Goal: Task Accomplishment & Management: Manage account settings

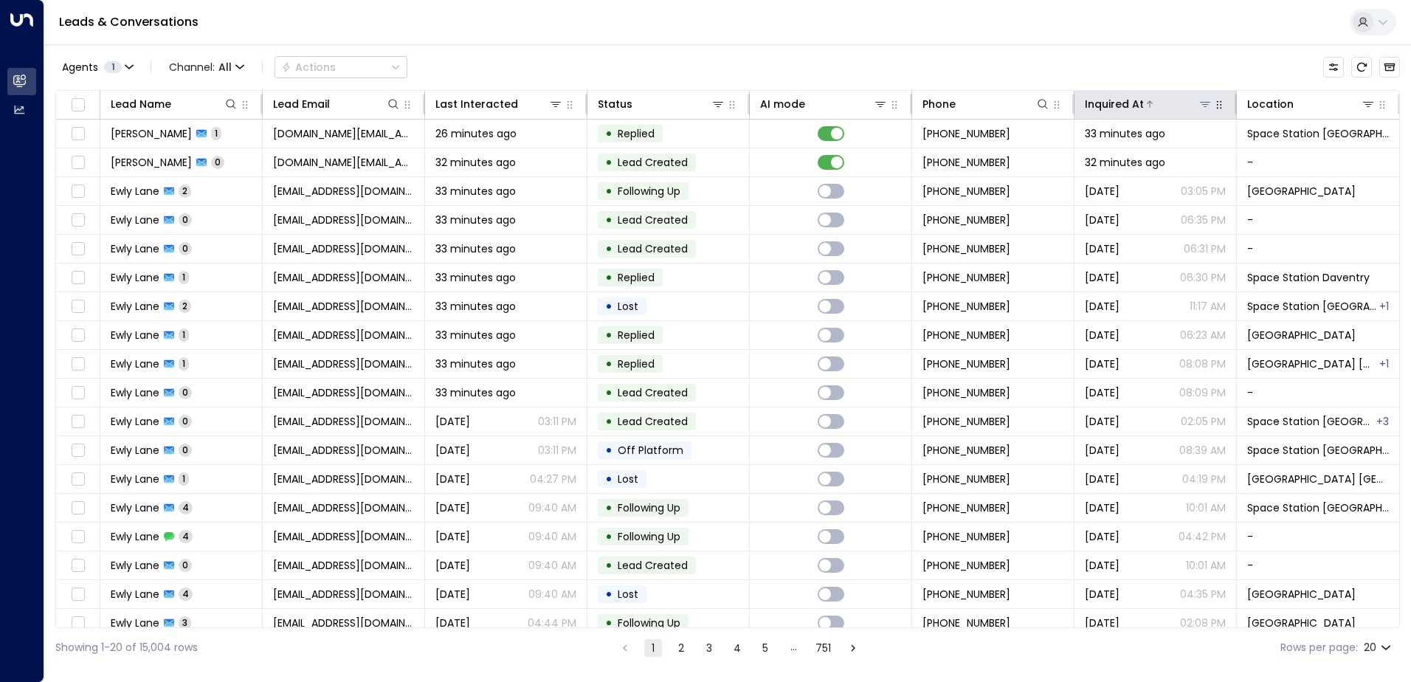
click at [1201, 108] on icon at bounding box center [1205, 104] width 12 height 12
drag, startPoint x: 1261, startPoint y: 59, endPoint x: 1343, endPoint y: 88, distance: 86.8
click at [1262, 59] on div "Agents 1 Channel: All Actions" at bounding box center [727, 67] width 1344 height 31
click at [1364, 105] on icon at bounding box center [1368, 104] width 10 height 5
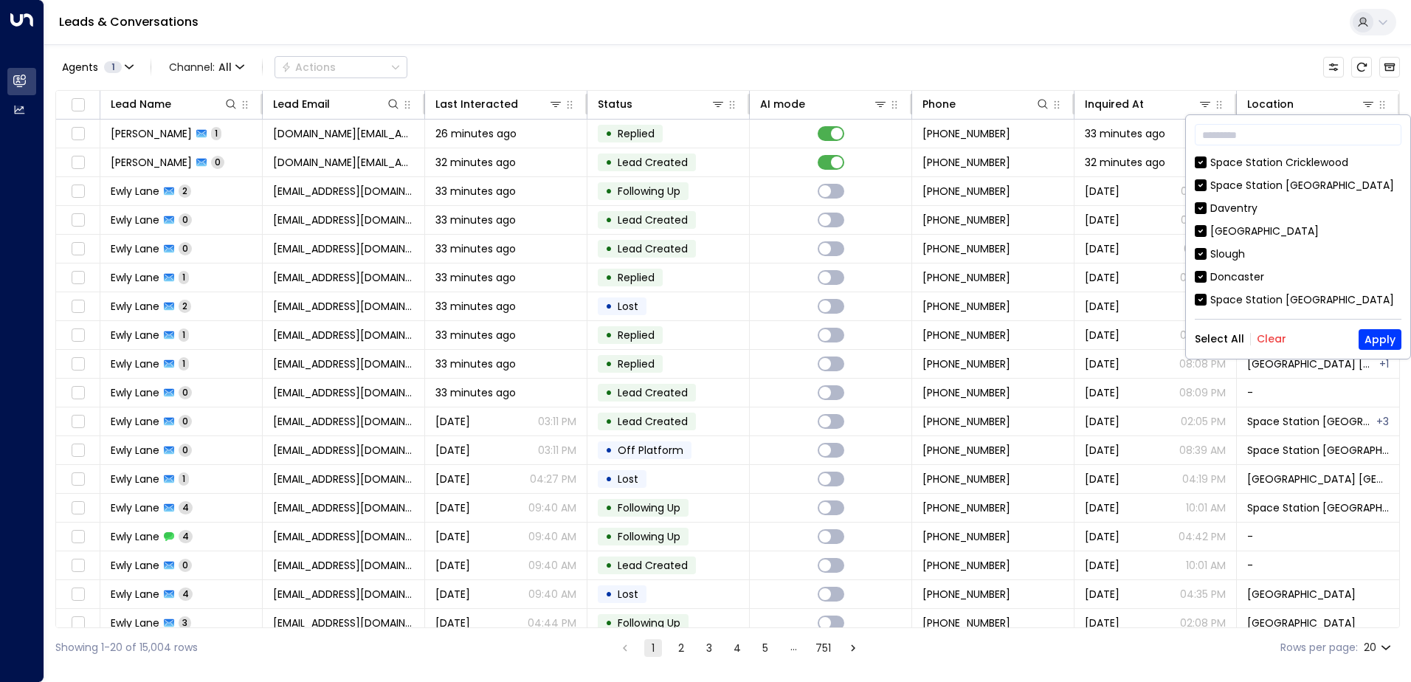
click at [1256, 340] on button "Clear" at bounding box center [1271, 339] width 30 height 12
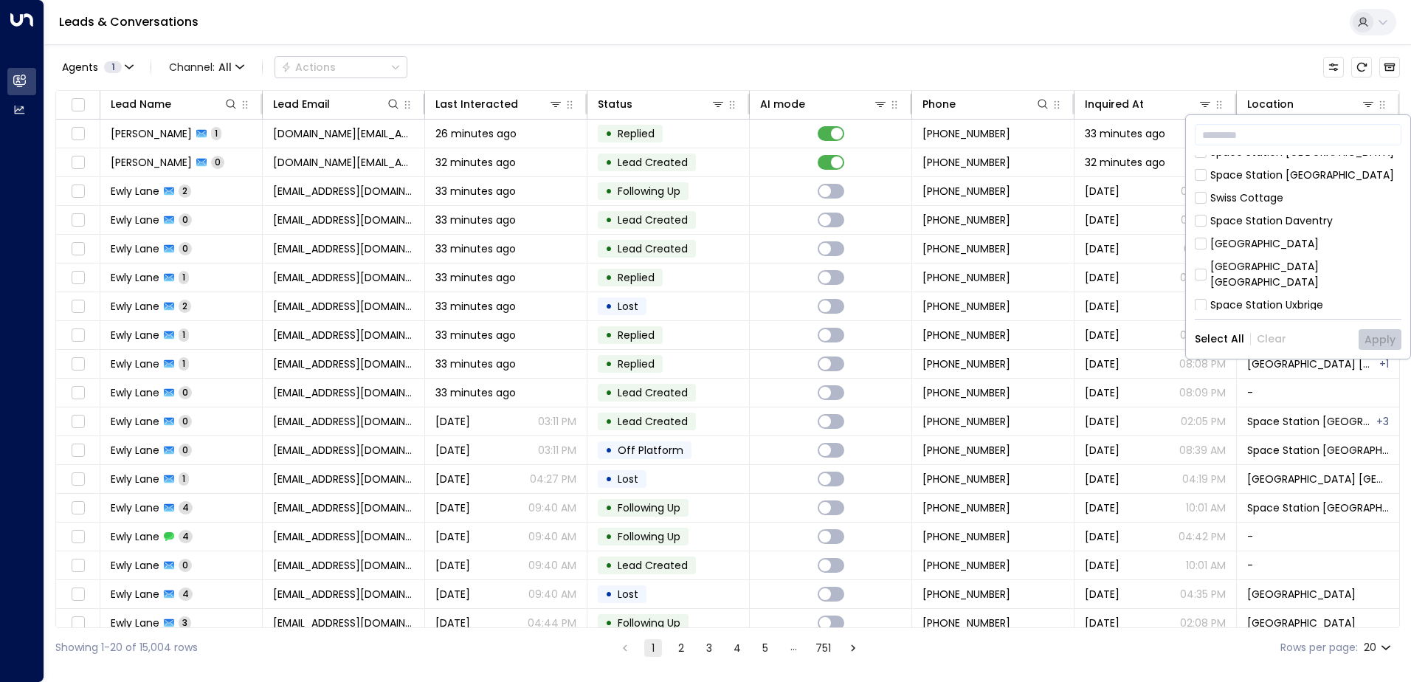
scroll to position [221, 0]
click at [1279, 190] on div "[GEOGRAPHIC_DATA] [GEOGRAPHIC_DATA]" at bounding box center [1305, 200] width 191 height 31
click at [1367, 340] on button "Apply" at bounding box center [1379, 339] width 43 height 21
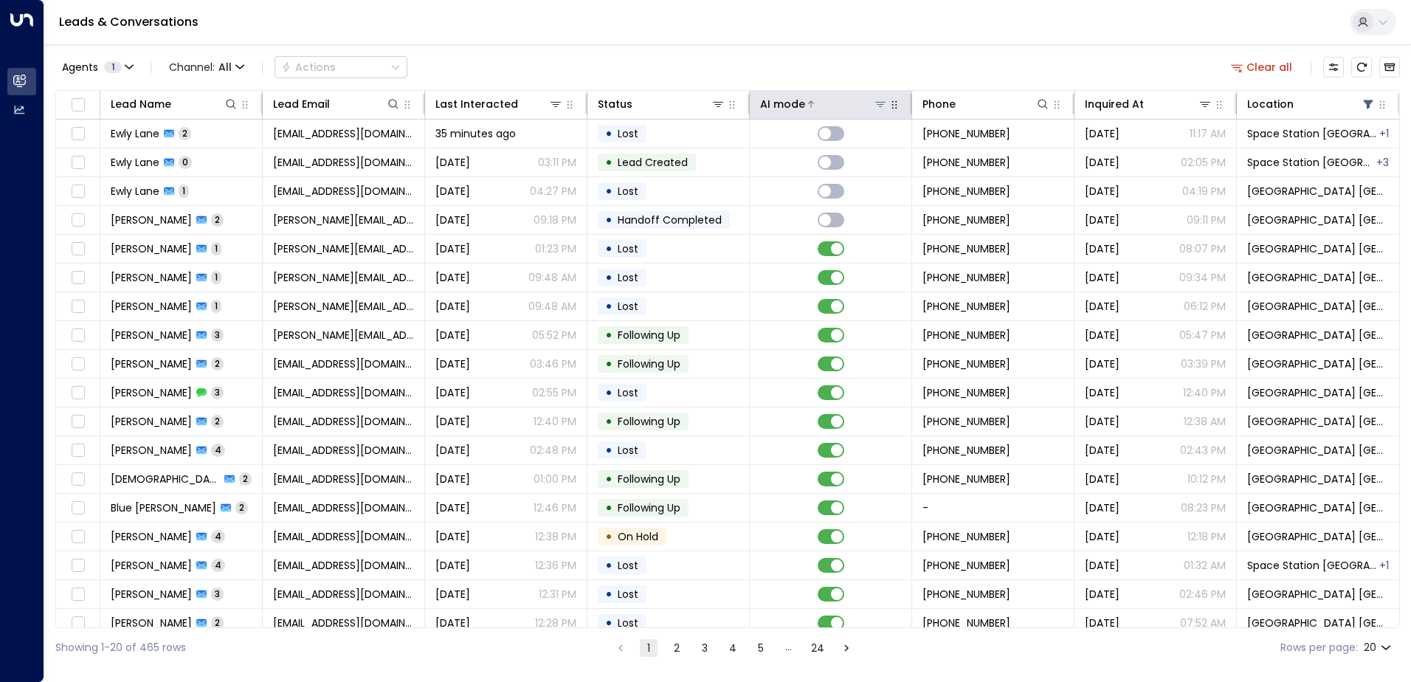
click at [875, 103] on icon at bounding box center [880, 104] width 12 height 12
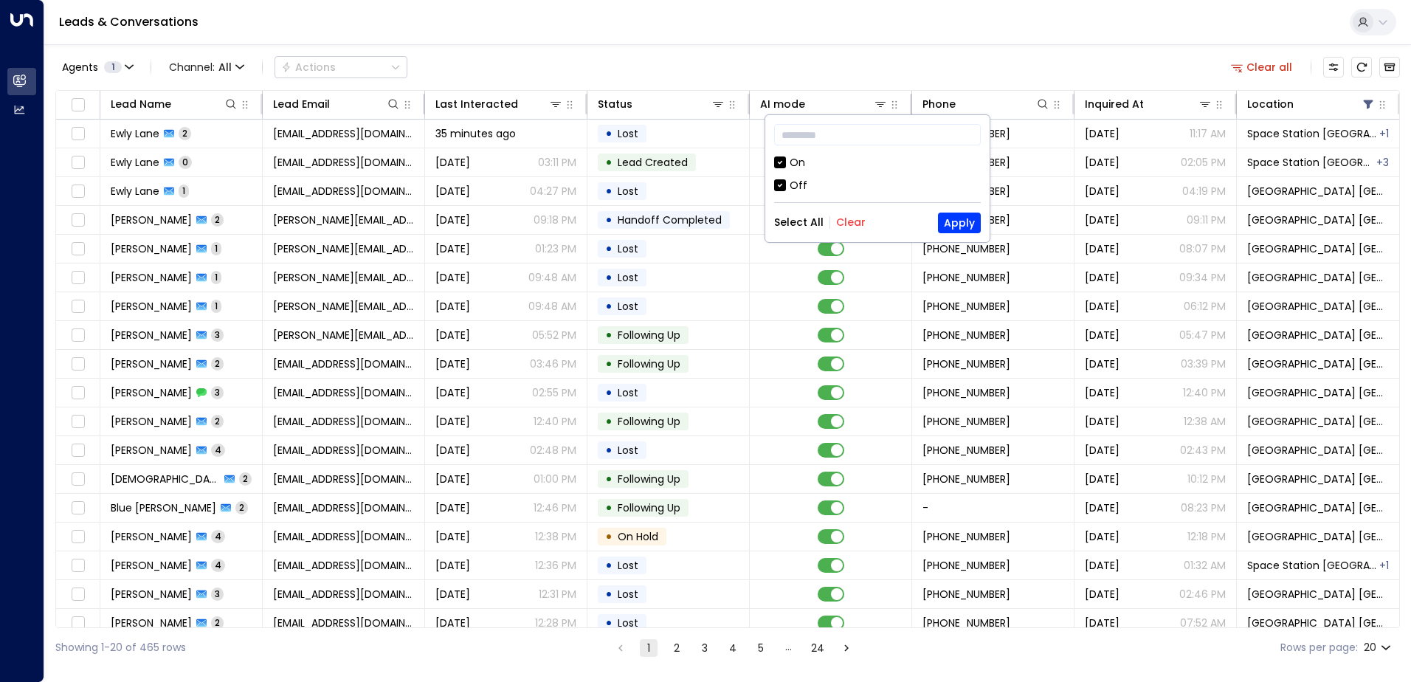
click at [788, 183] on div "Off" at bounding box center [877, 185] width 207 height 15
click at [945, 219] on button "Apply" at bounding box center [959, 222] width 43 height 21
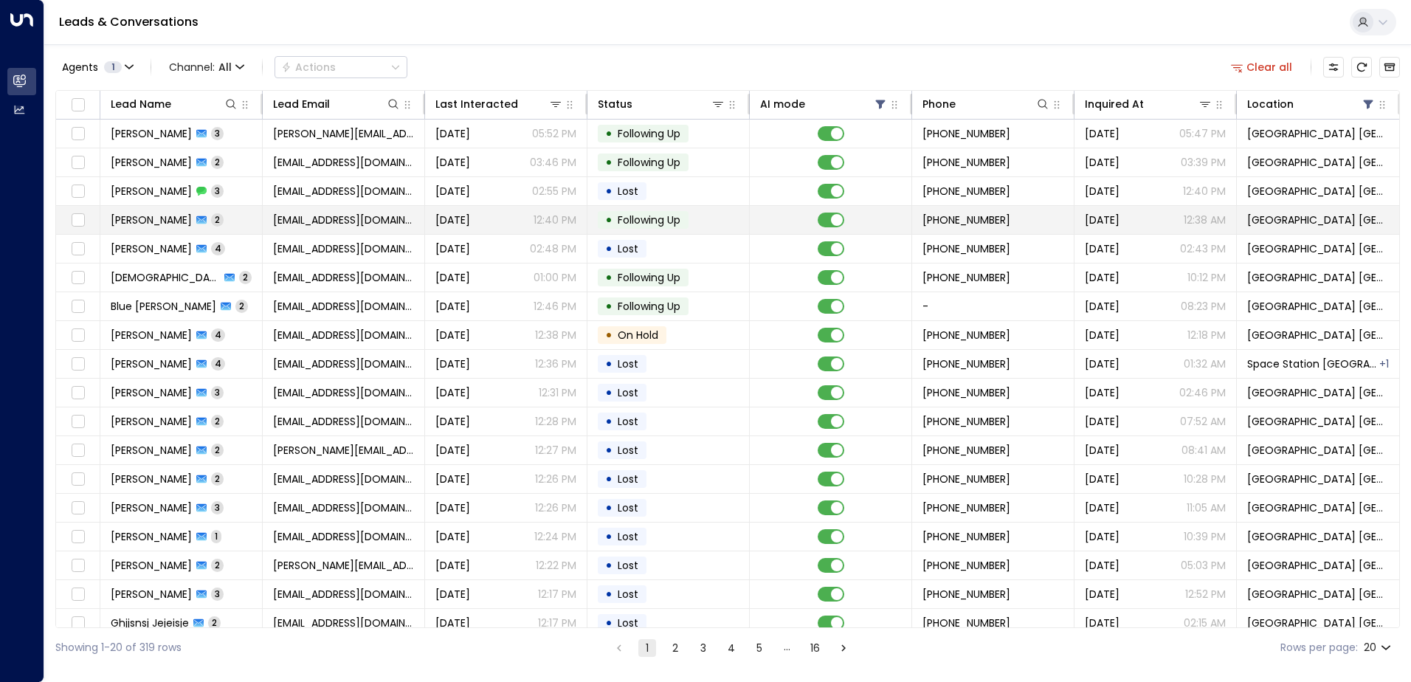
click at [470, 212] on span "[DATE]" at bounding box center [452, 219] width 35 height 15
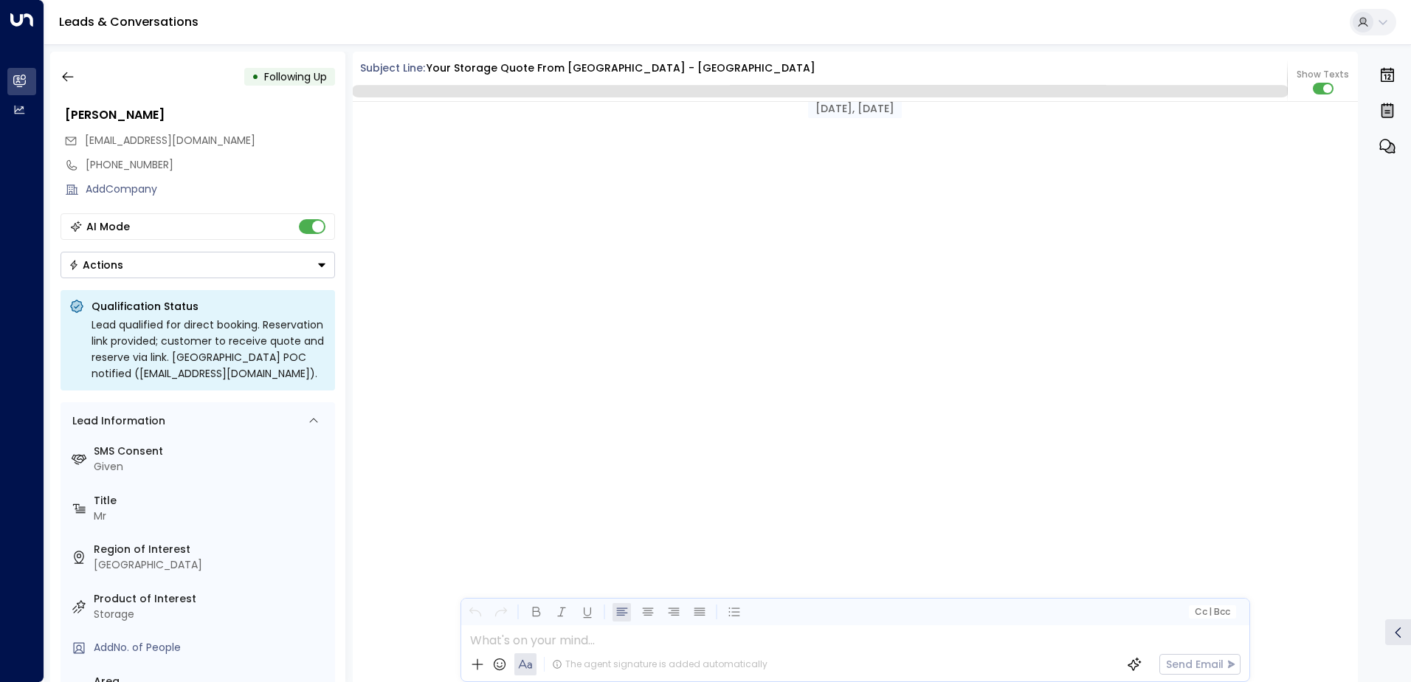
scroll to position [1623, 0]
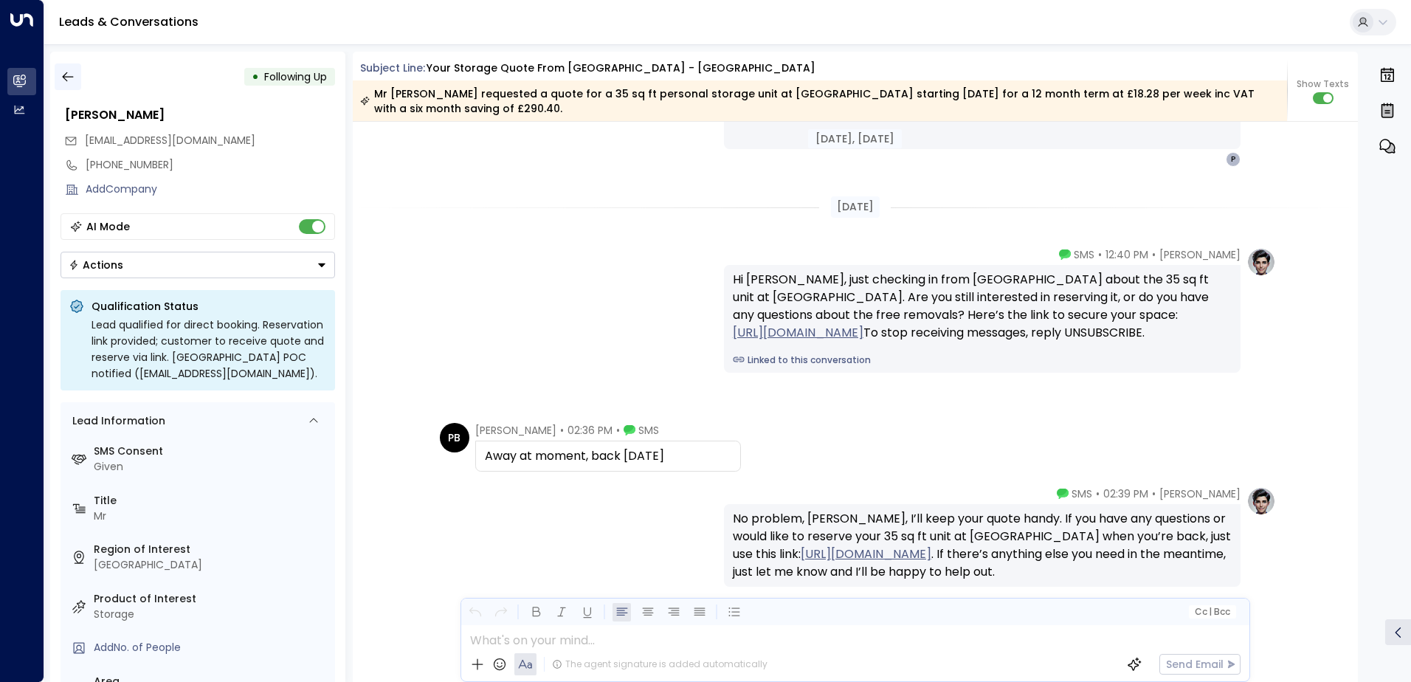
click at [76, 84] on button "button" at bounding box center [68, 76] width 27 height 27
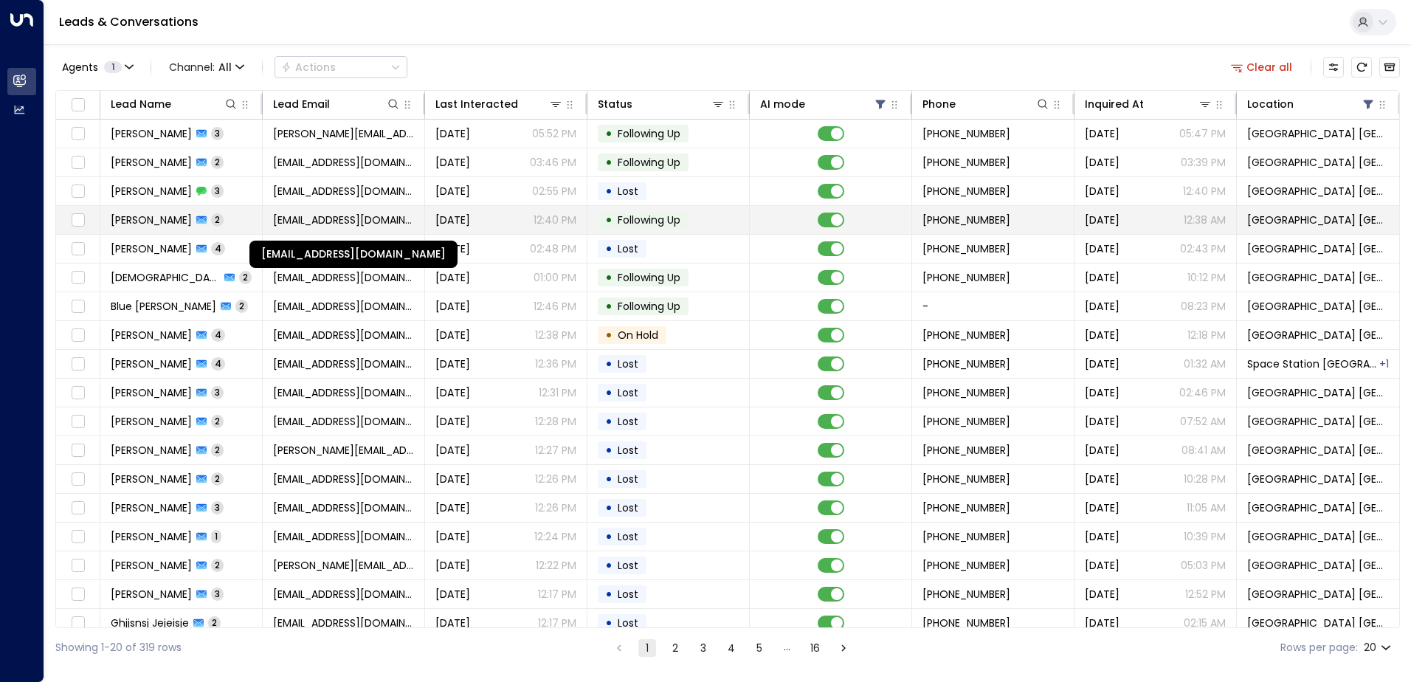
click at [325, 221] on span "[EMAIL_ADDRESS][DOMAIN_NAME]" at bounding box center [343, 219] width 141 height 15
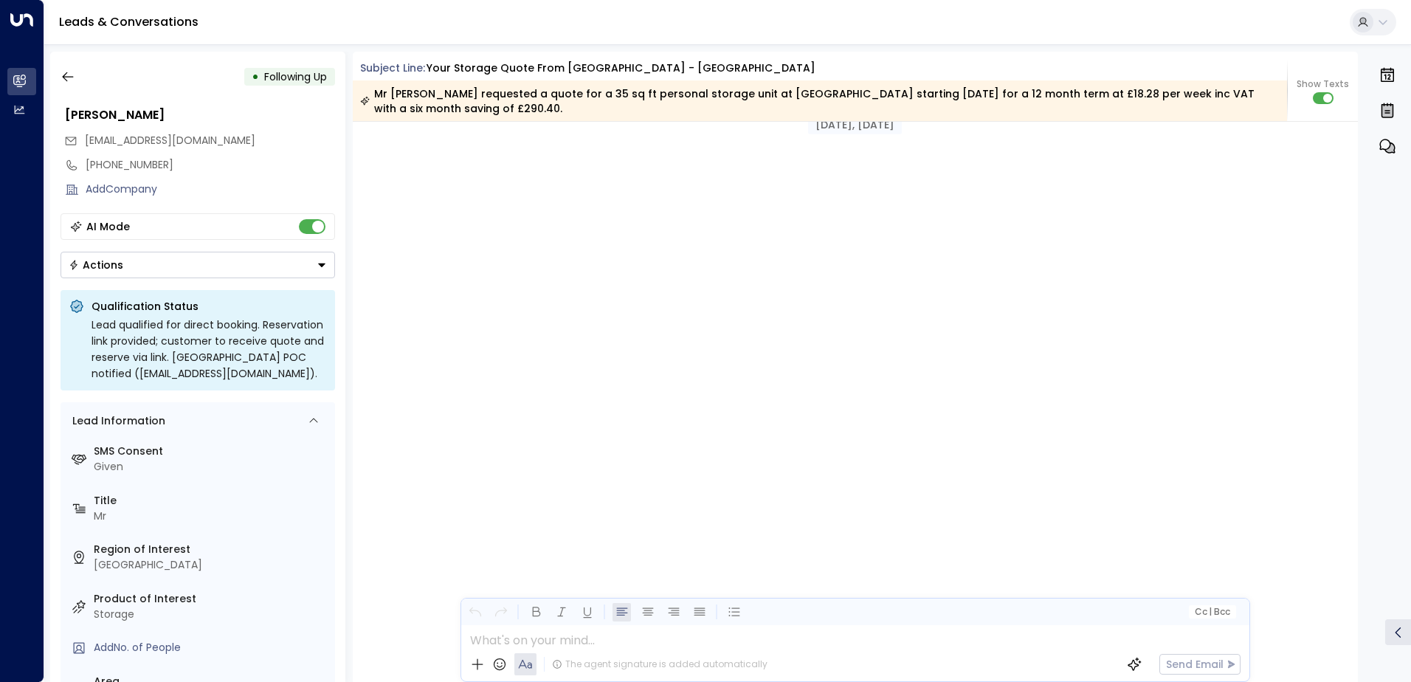
scroll to position [1643, 0]
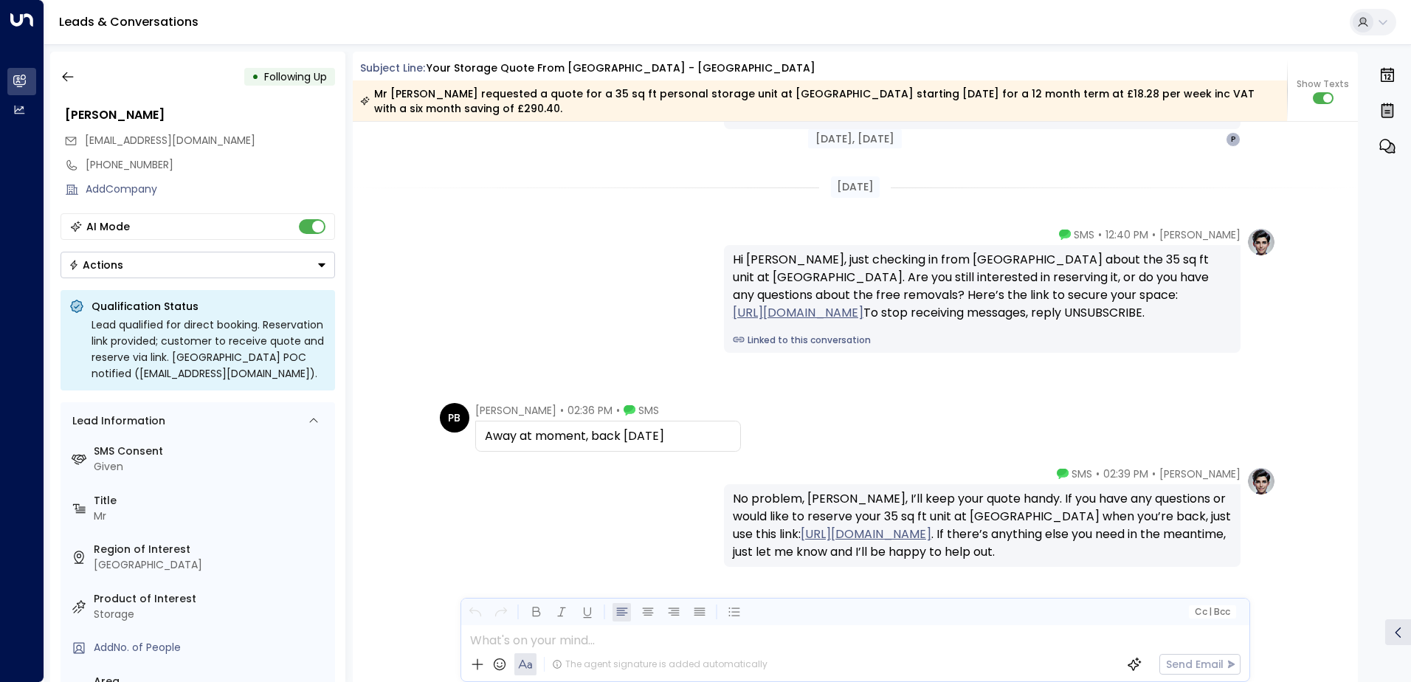
click at [156, 265] on button "Actions" at bounding box center [197, 265] width 274 height 27
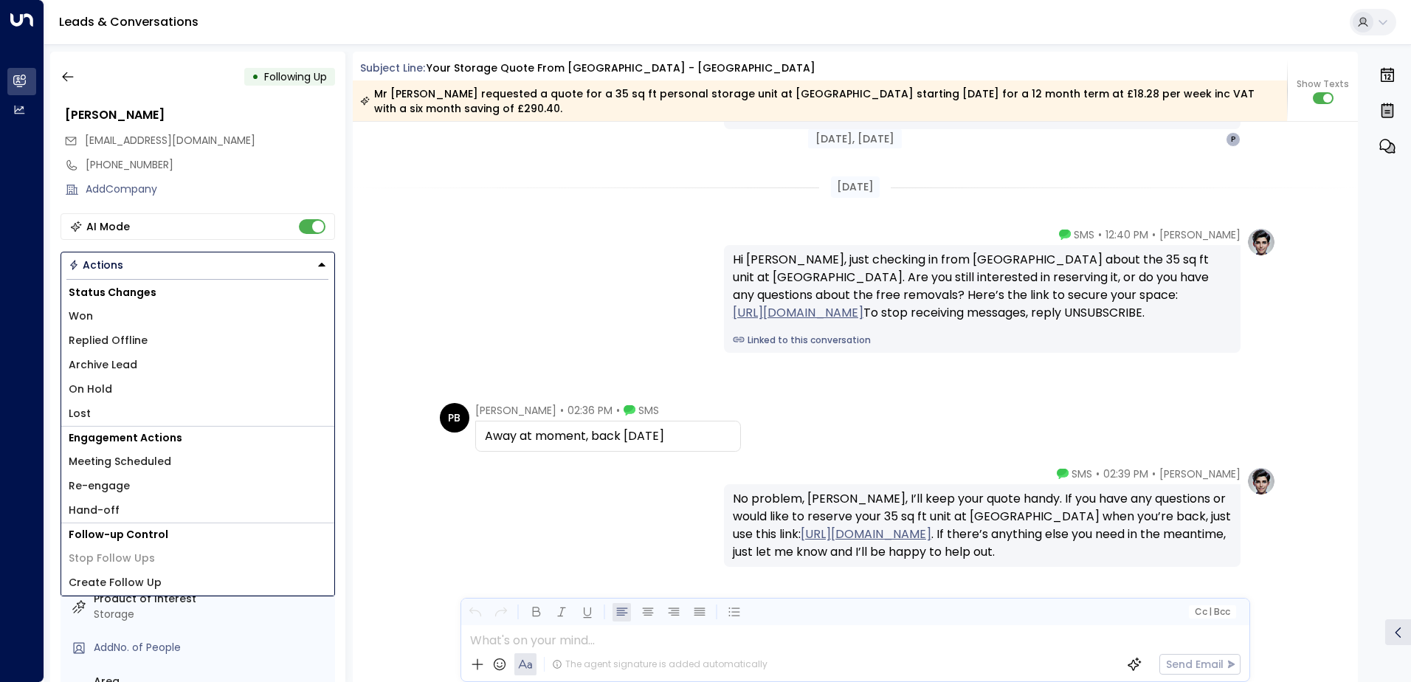
click at [118, 387] on li "On Hold" at bounding box center [197, 389] width 273 height 24
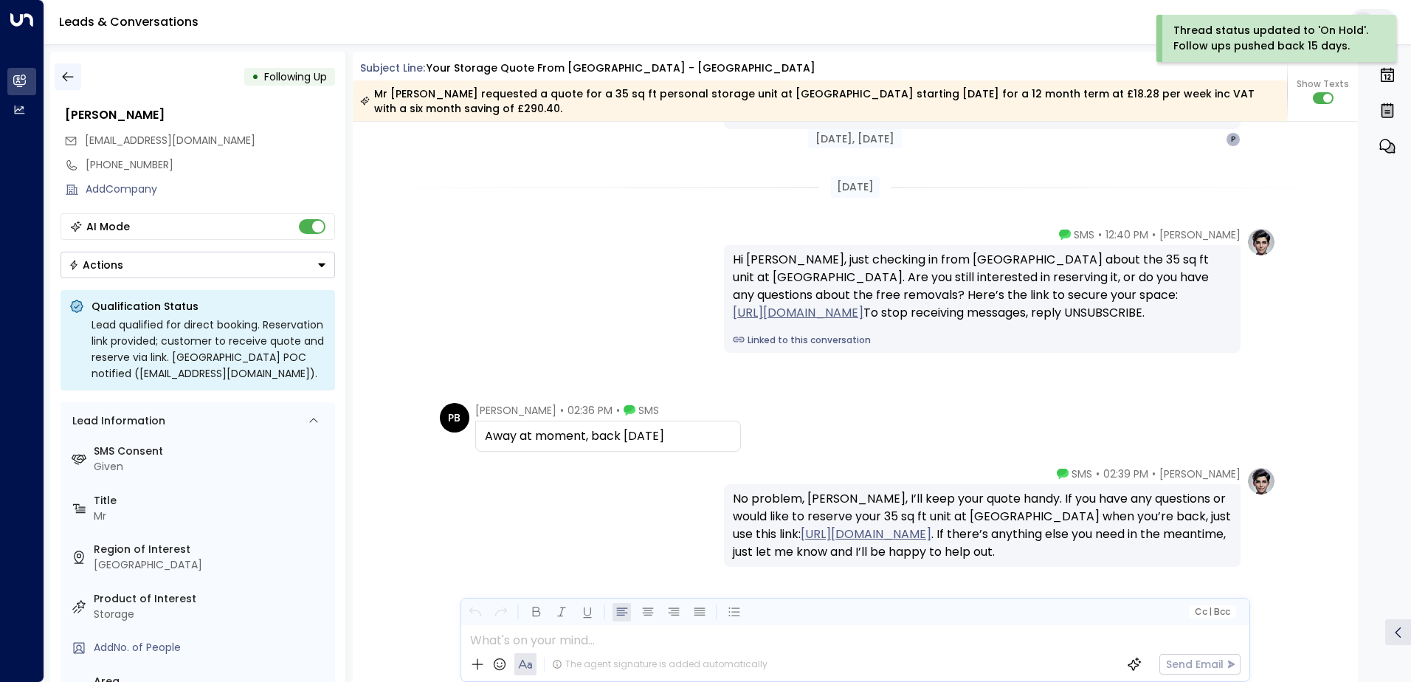
click at [67, 79] on icon "button" at bounding box center [67, 76] width 15 height 15
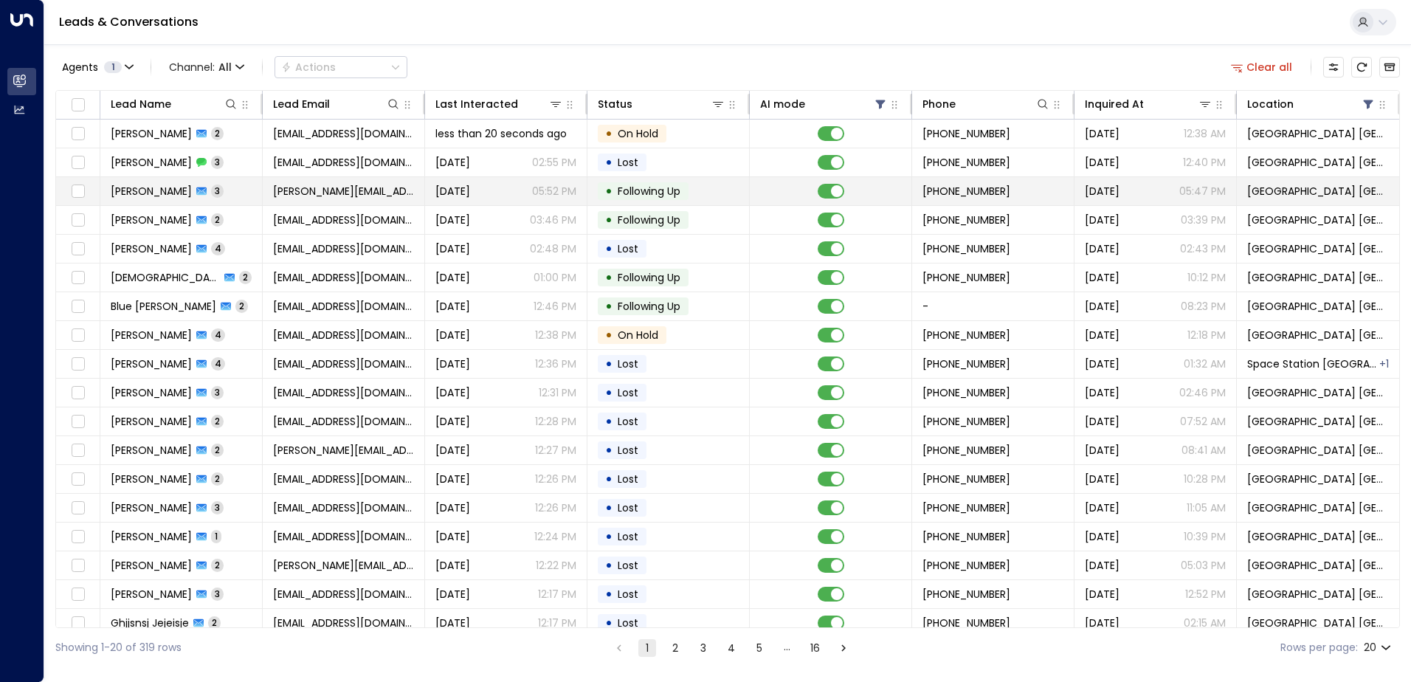
click at [401, 187] on span "[PERSON_NAME][EMAIL_ADDRESS][DOMAIN_NAME]" at bounding box center [343, 191] width 141 height 15
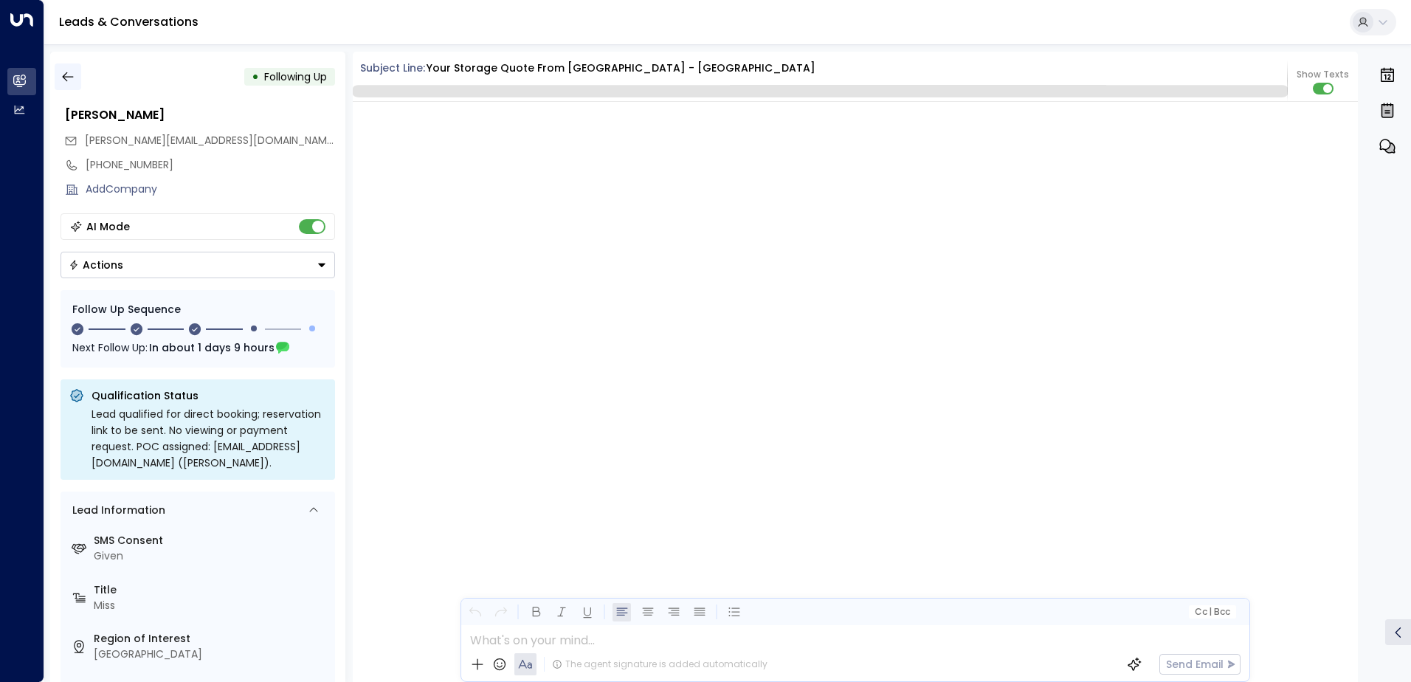
scroll to position [1658, 0]
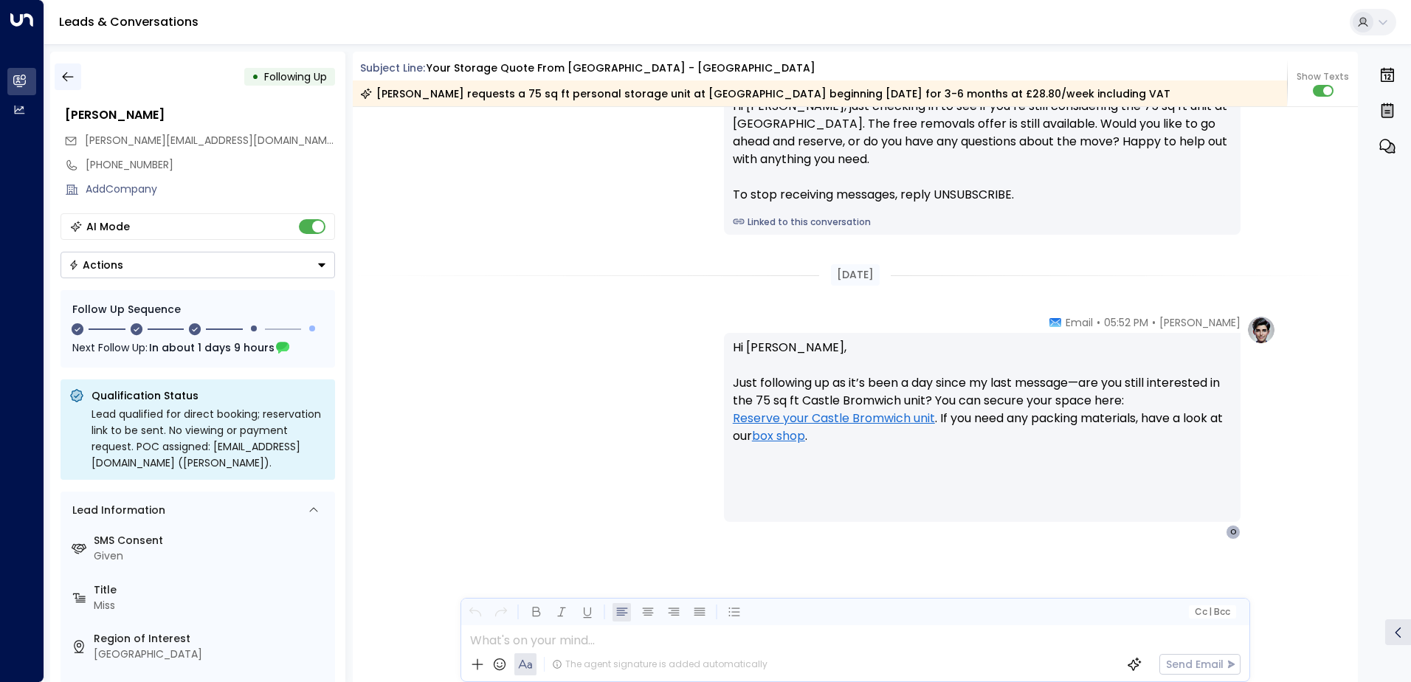
click at [72, 77] on icon "button" at bounding box center [67, 76] width 15 height 15
